Goal: Find specific page/section: Find specific page/section

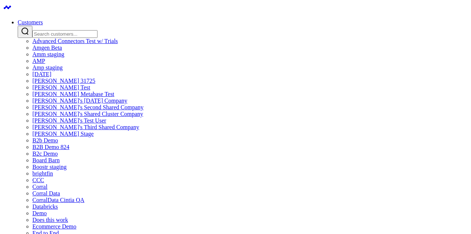
click at [62, 51] on link "Amgen Beta" at bounding box center [46, 47] width 29 height 6
